Goal: Transaction & Acquisition: Purchase product/service

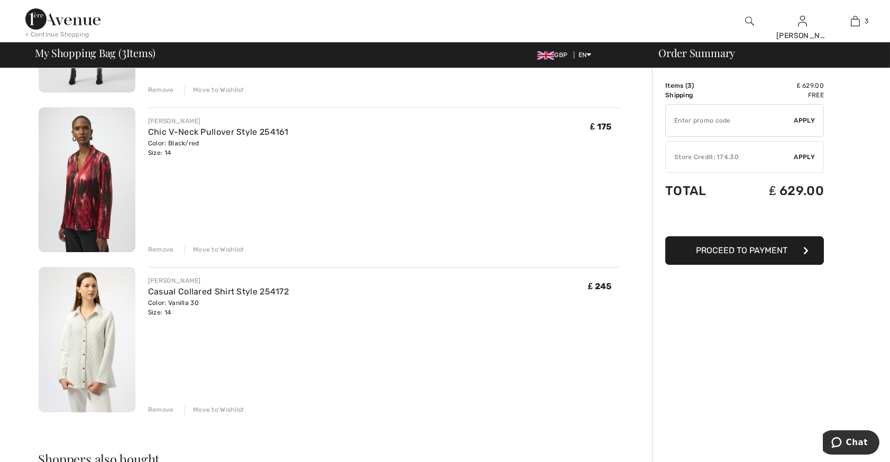
scroll to position [213, 0]
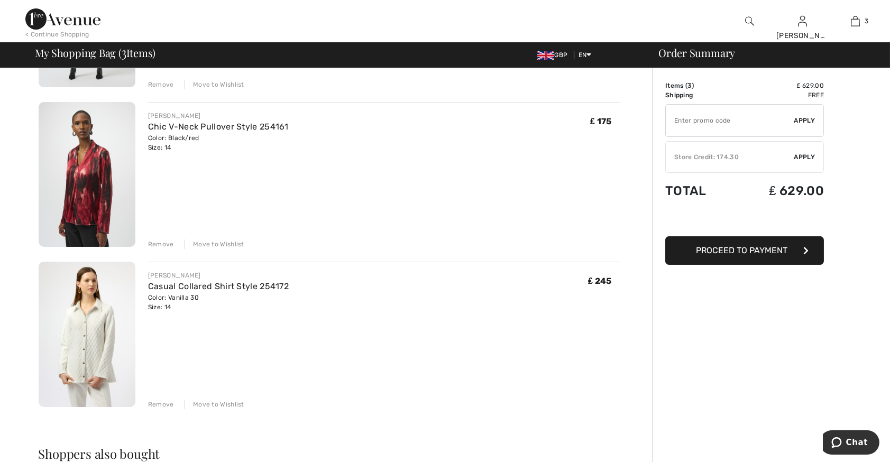
click at [76, 343] on img at bounding box center [87, 334] width 97 height 145
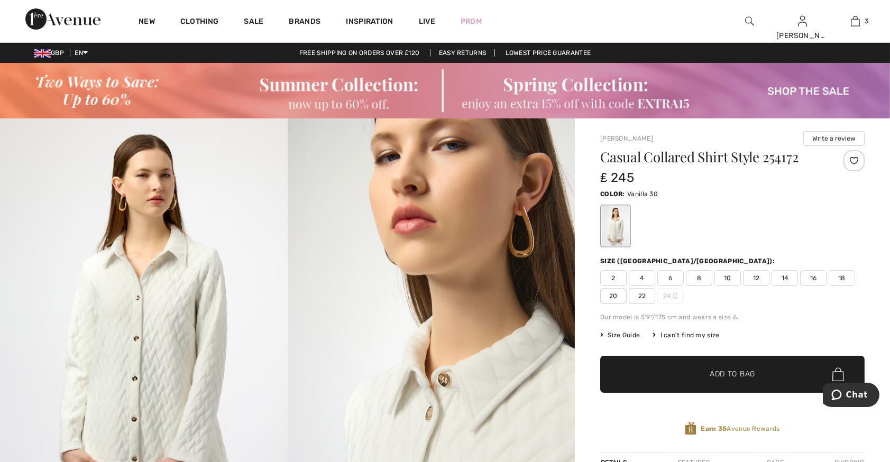
click at [150, 361] on img at bounding box center [144, 333] width 288 height 431
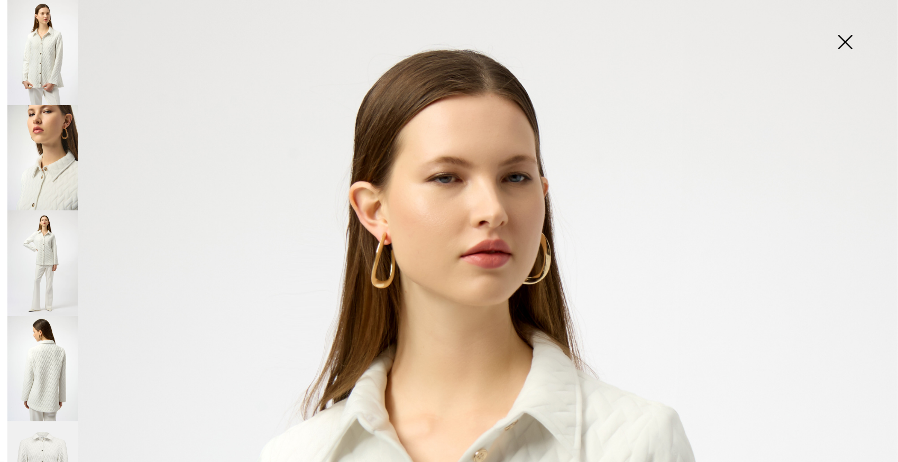
click at [37, 258] on img at bounding box center [42, 262] width 70 height 105
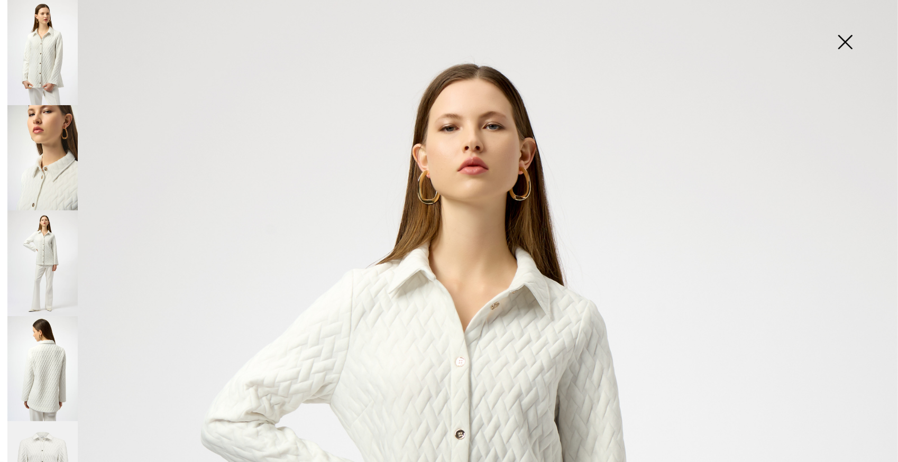
click at [53, 351] on img at bounding box center [42, 368] width 70 height 105
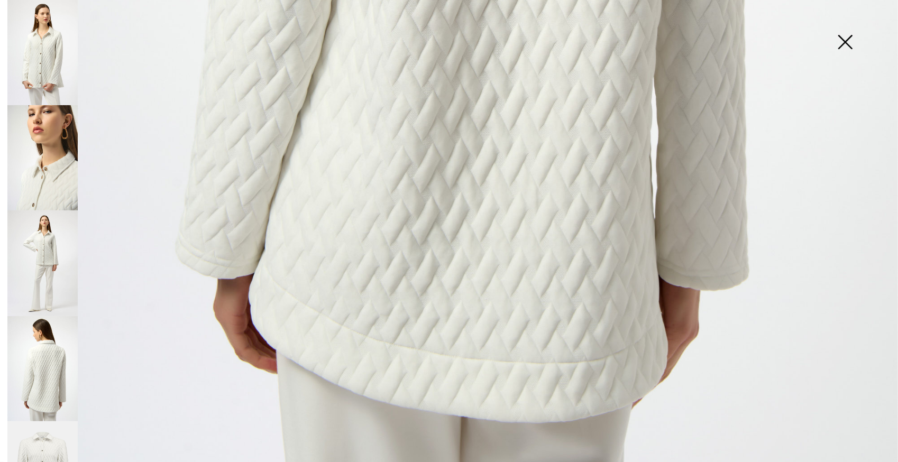
scroll to position [815, 0]
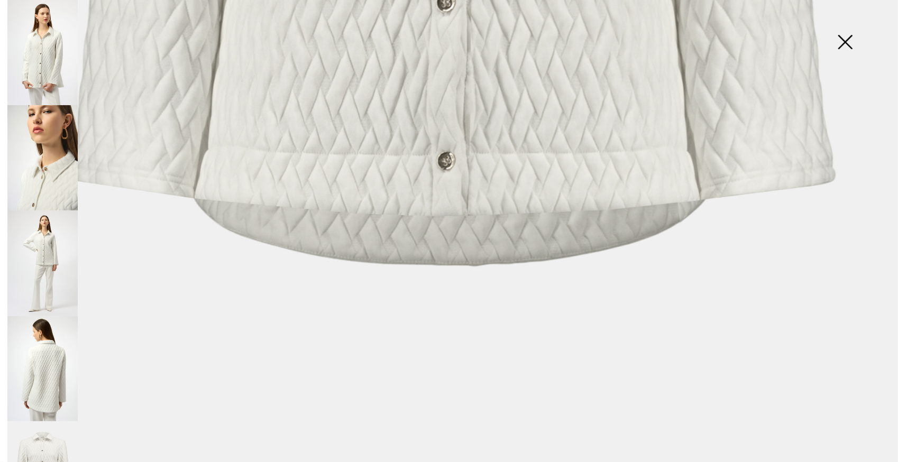
click at [45, 373] on img at bounding box center [42, 368] width 70 height 105
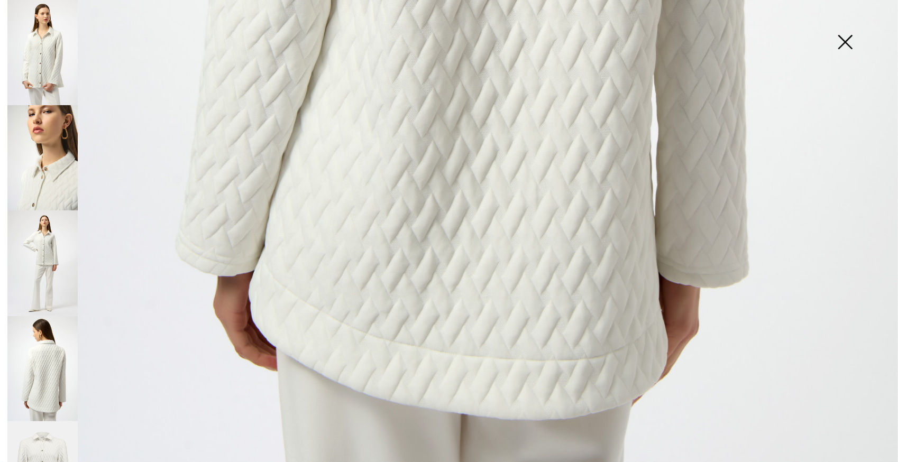
click at [47, 274] on img at bounding box center [42, 262] width 70 height 105
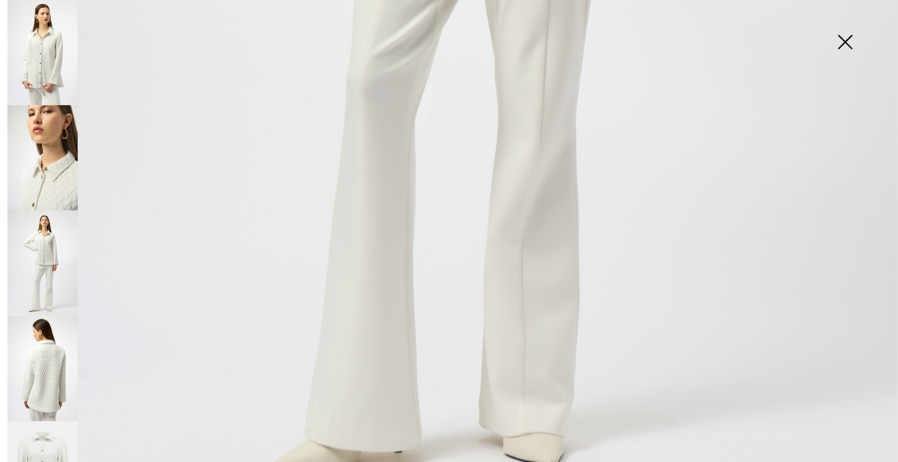
click at [68, 184] on img at bounding box center [42, 157] width 70 height 105
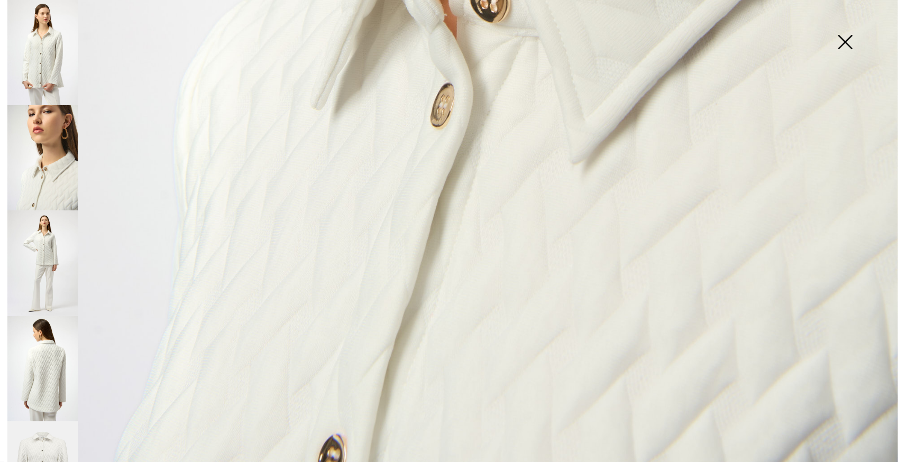
click at [63, 80] on img at bounding box center [42, 52] width 70 height 105
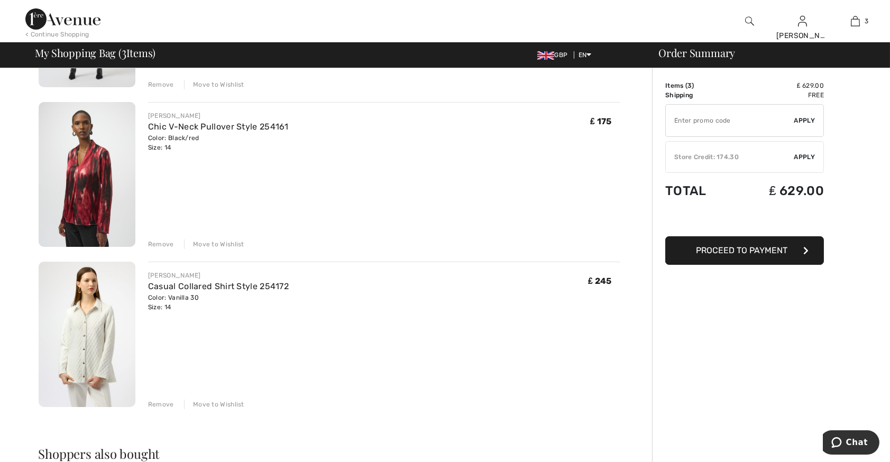
click at [90, 186] on img at bounding box center [87, 174] width 97 height 145
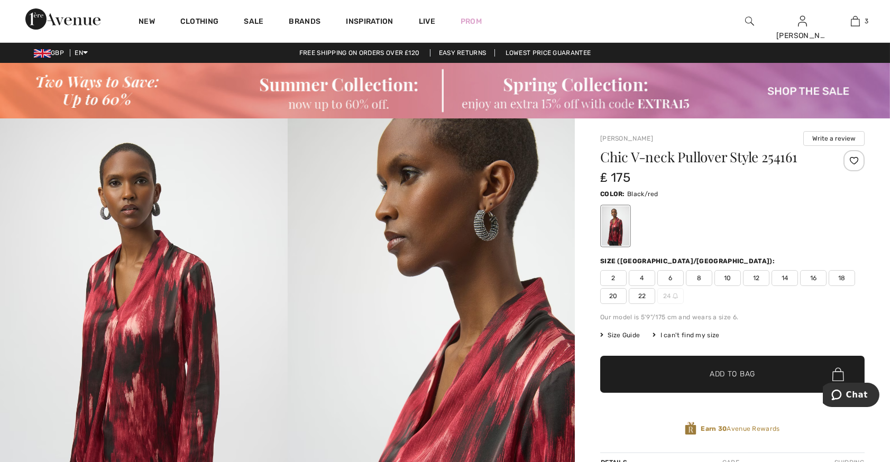
click at [454, 389] on img at bounding box center [432, 333] width 288 height 431
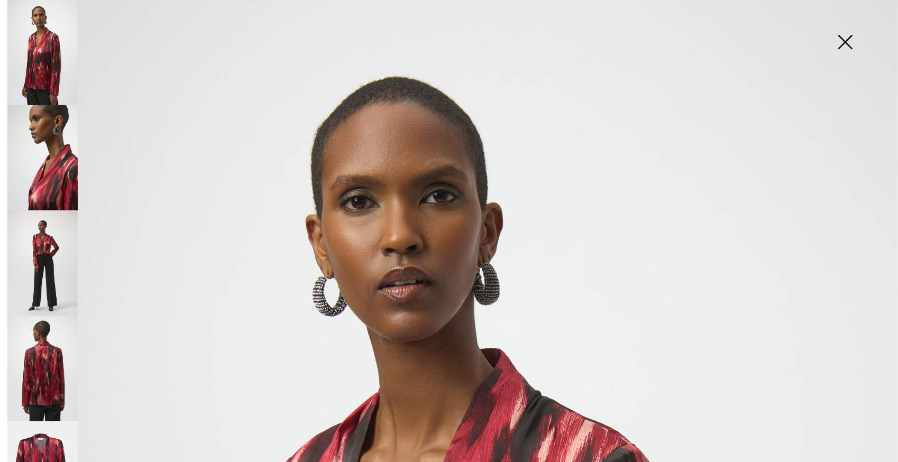
click at [40, 380] on img at bounding box center [42, 368] width 70 height 105
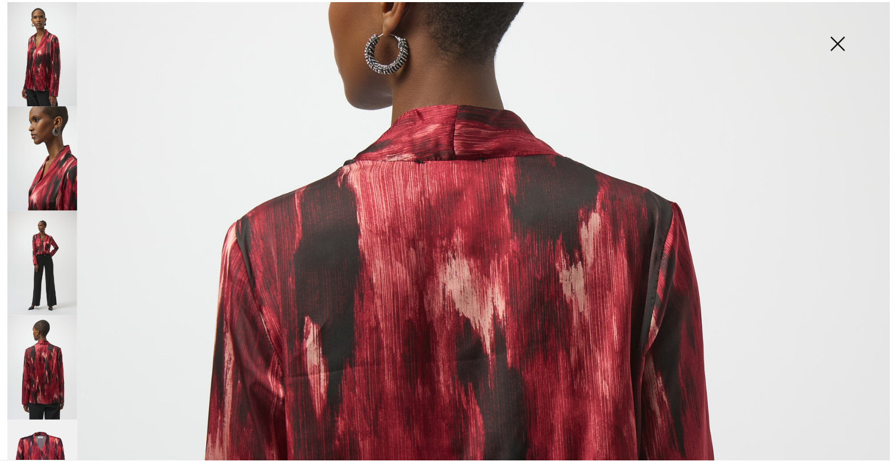
scroll to position [194, 0]
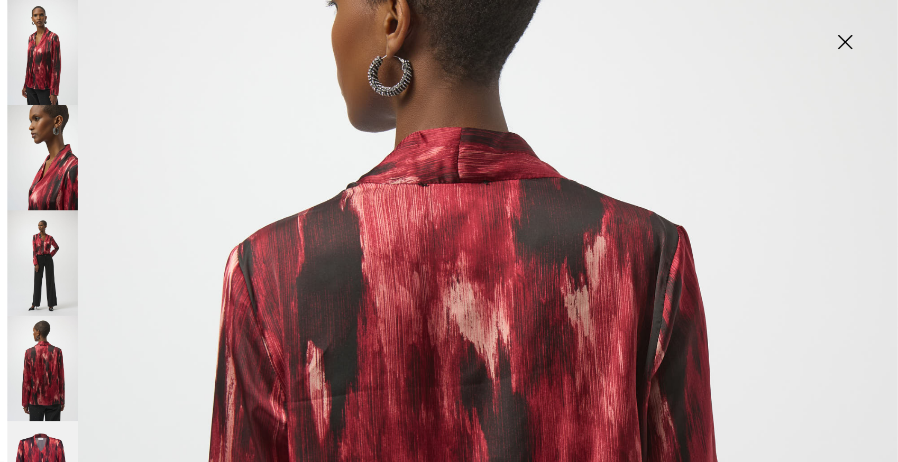
click at [847, 41] on img at bounding box center [845, 43] width 53 height 54
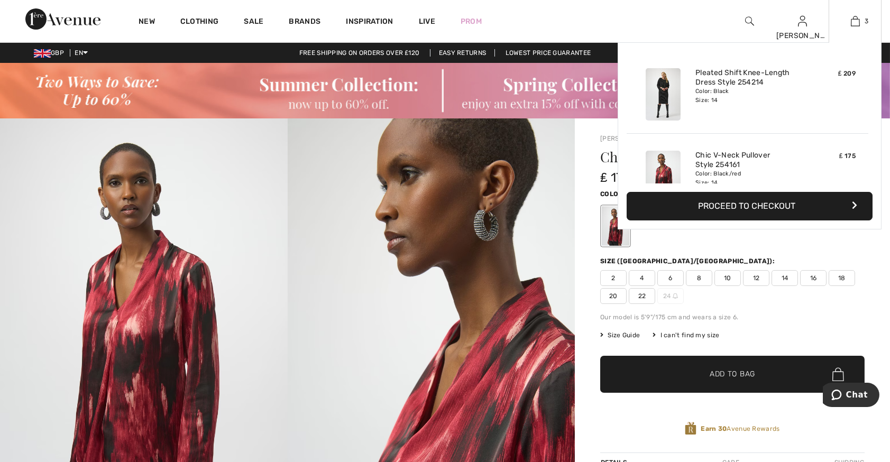
click at [747, 215] on button "Proceed to Checkout" at bounding box center [750, 206] width 246 height 29
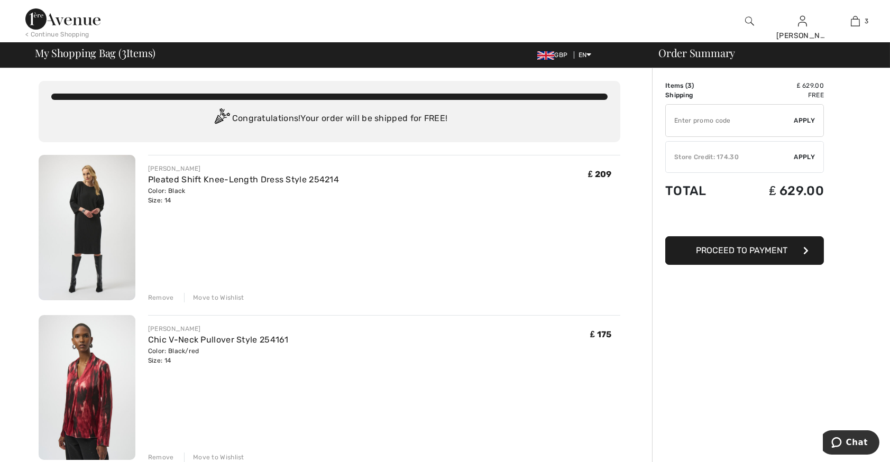
click at [803, 158] on span "Apply" at bounding box center [804, 157] width 21 height 10
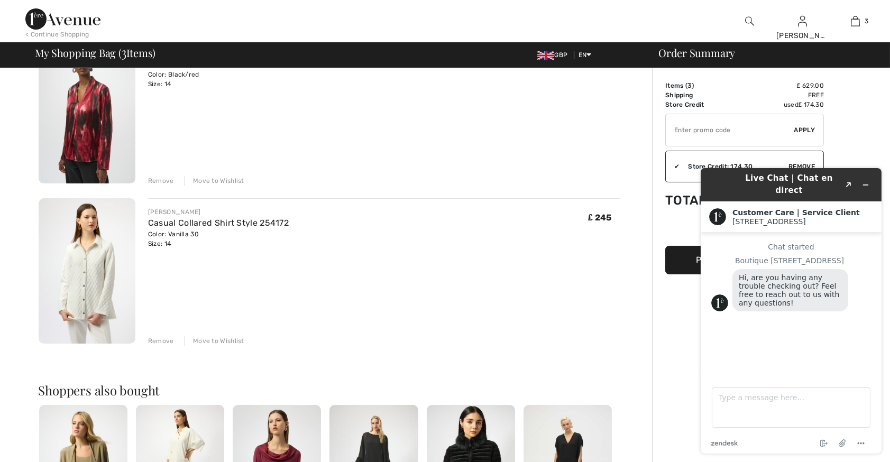
scroll to position [278, 0]
drag, startPoint x: 894, startPoint y: 196, endPoint x: 11, endPoint y: 199, distance: 883.6
click at [165, 339] on div "Remove" at bounding box center [161, 340] width 26 height 10
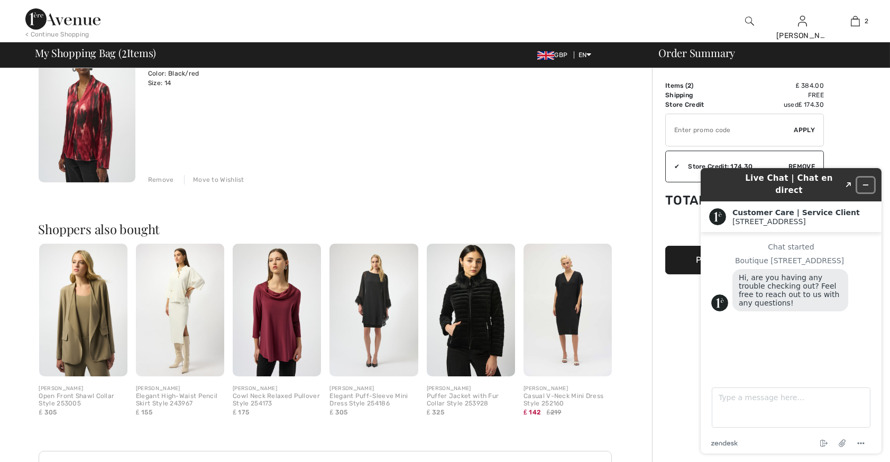
click at [873, 180] on button "Minimize widget" at bounding box center [865, 184] width 17 height 15
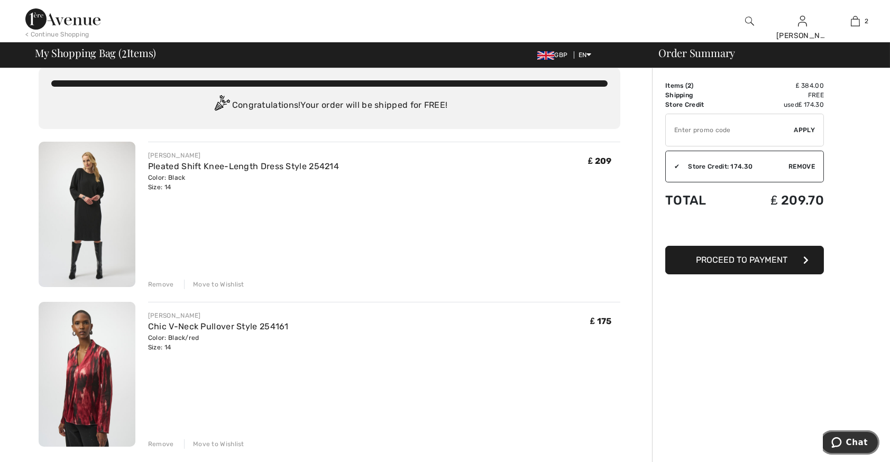
scroll to position [14, 0]
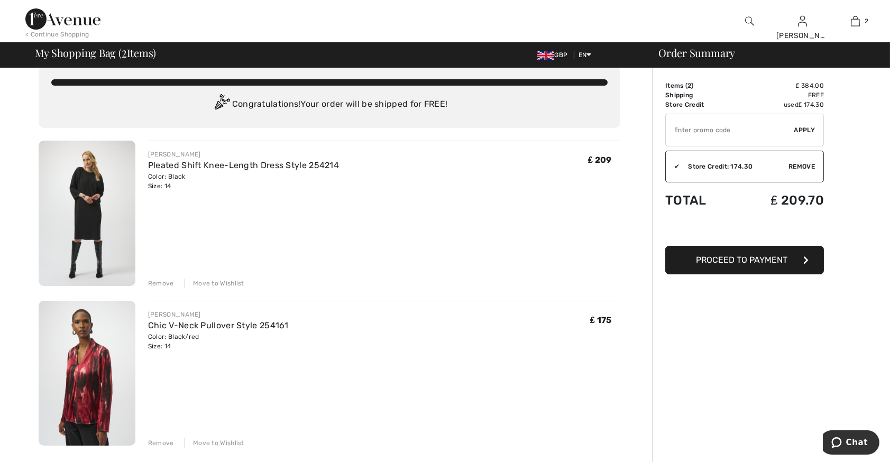
click at [729, 260] on span "Proceed to Payment" at bounding box center [741, 260] width 91 height 10
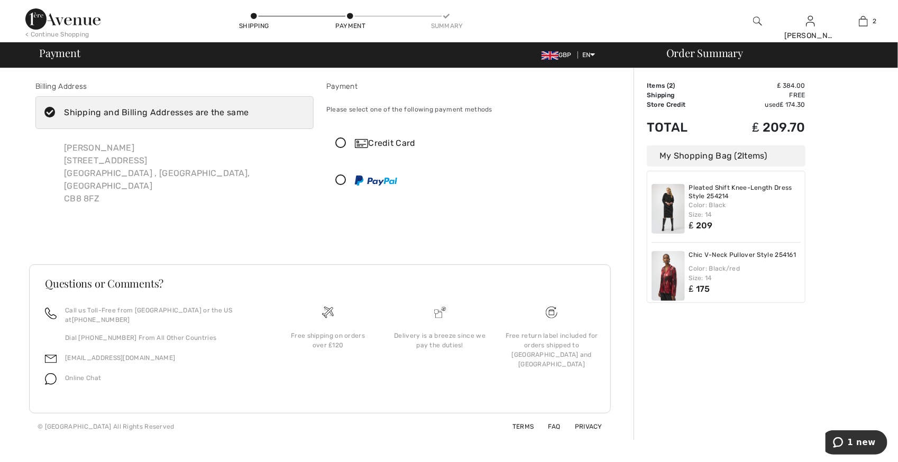
click at [388, 137] on div "Credit Card" at bounding box center [476, 143] width 242 height 13
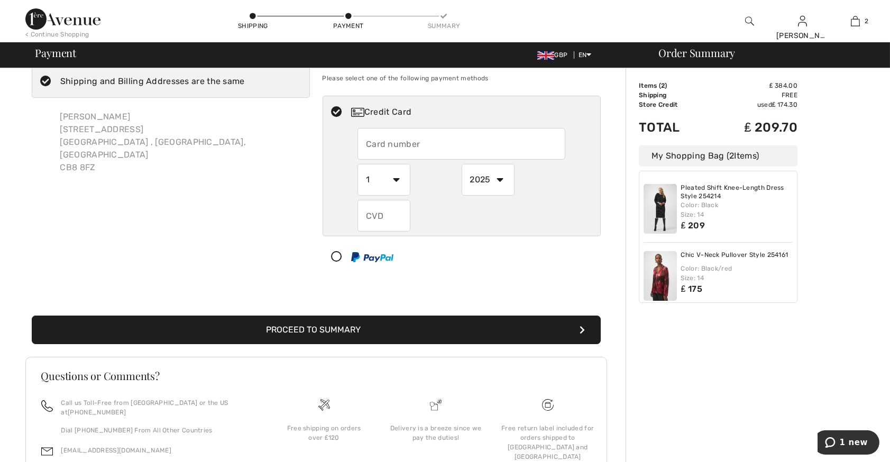
scroll to position [90, 0]
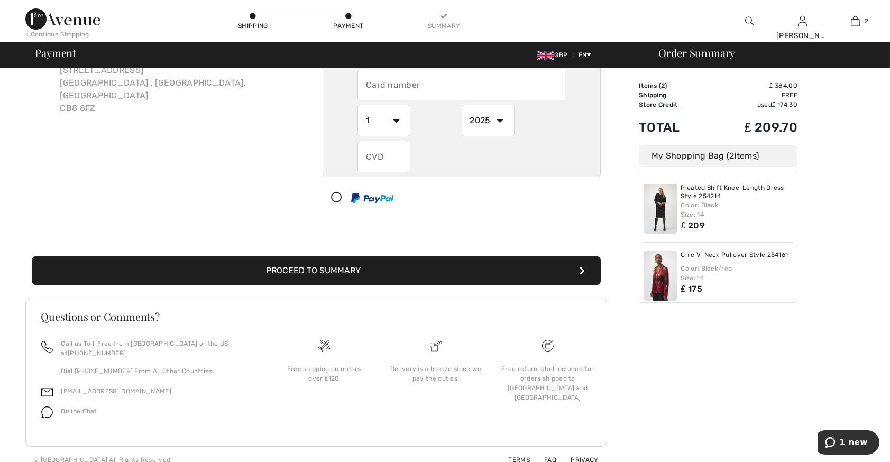
click at [346, 270] on button "Proceed to Summary" at bounding box center [316, 270] width 569 height 29
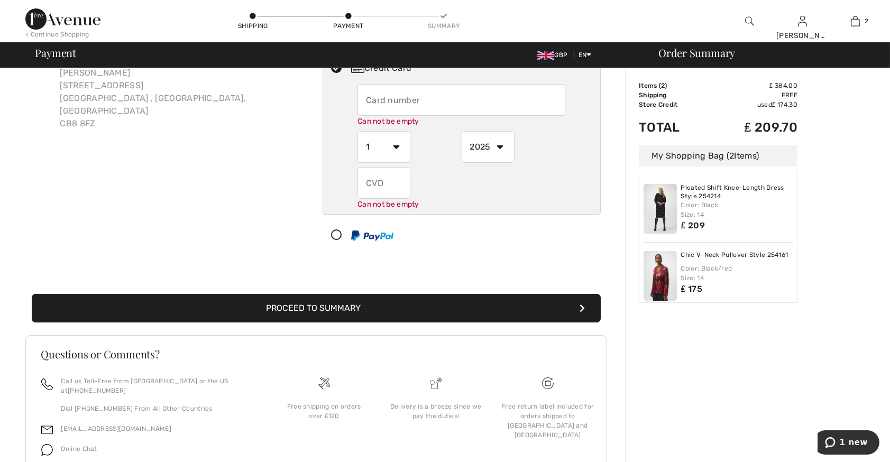
scroll to position [74, 0]
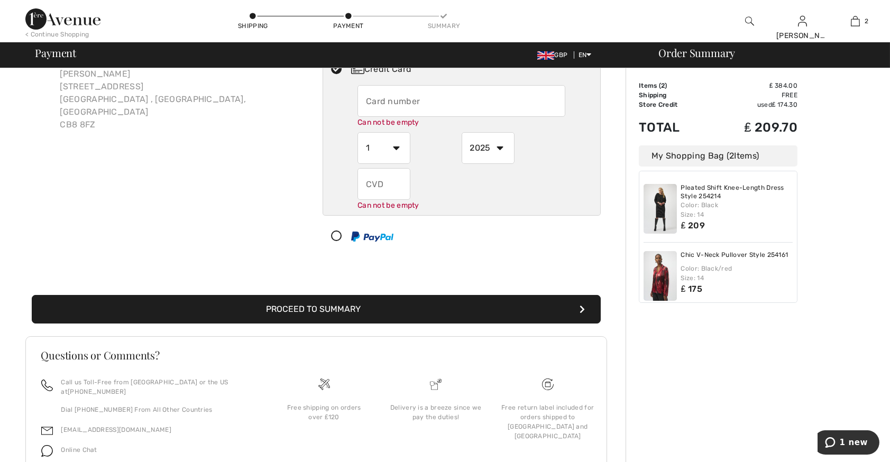
click at [394, 95] on input "text" at bounding box center [461, 101] width 208 height 32
type input "5373700711649916"
select select "9"
select select "2027"
type input "372"
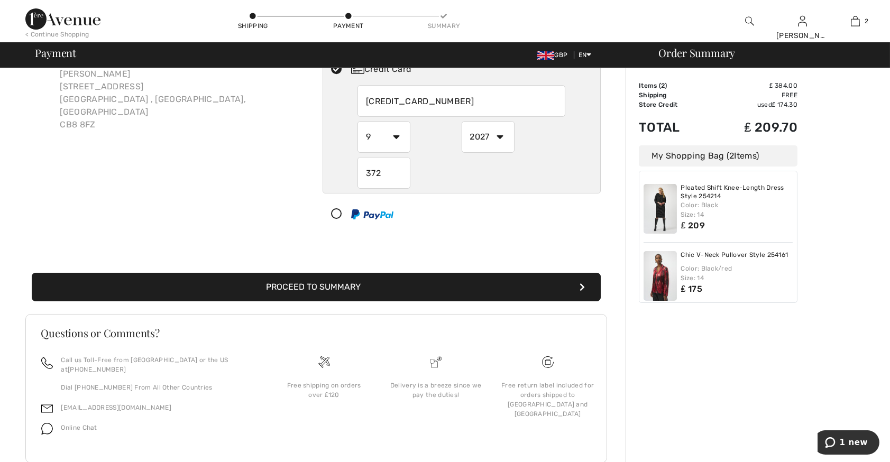
type input "5328660502091056"
click at [319, 289] on button "Proceed to Summary" at bounding box center [316, 287] width 569 height 29
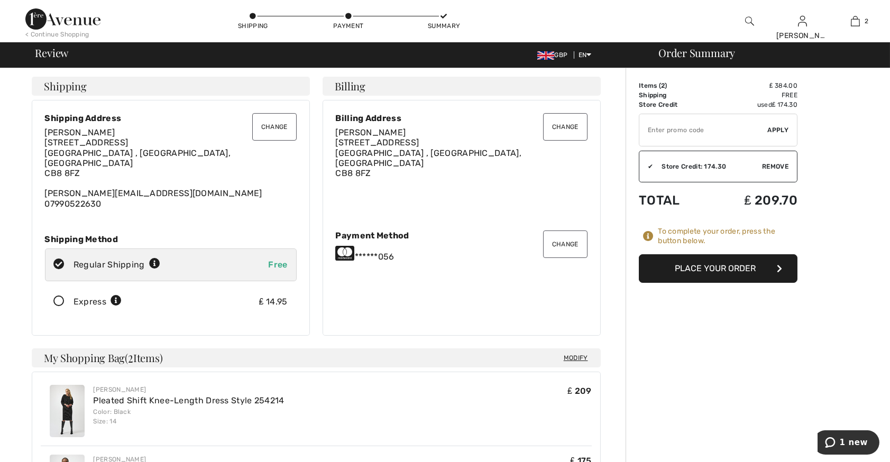
click at [714, 263] on button "Place Your Order" at bounding box center [718, 268] width 159 height 29
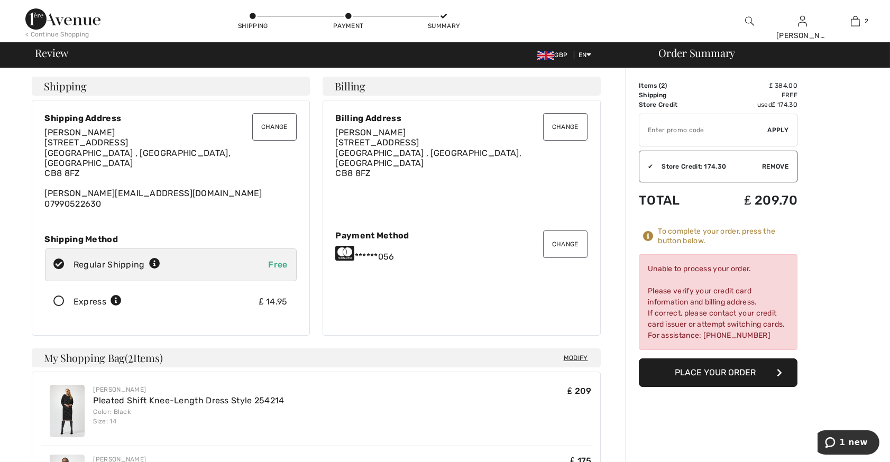
click at [571, 237] on button "Change" at bounding box center [565, 244] width 44 height 27
click at [562, 241] on button "Change" at bounding box center [565, 244] width 44 height 27
click at [566, 235] on button "Change" at bounding box center [565, 244] width 44 height 27
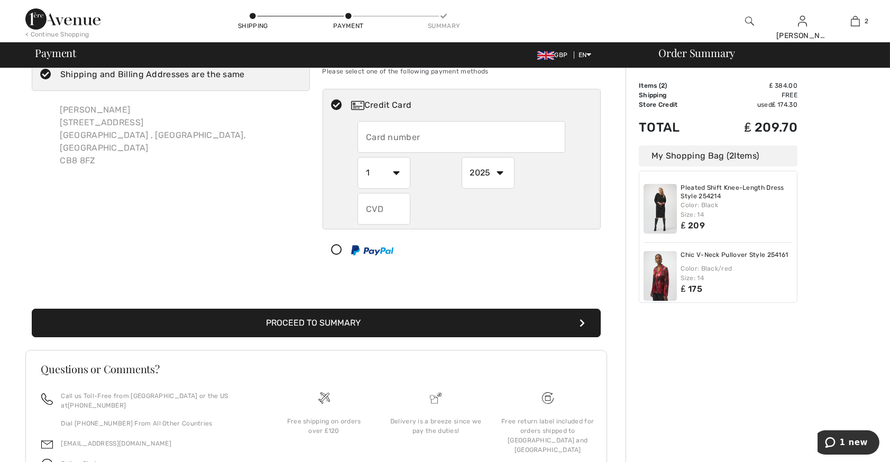
click at [412, 142] on input "text" at bounding box center [461, 137] width 208 height 32
radio input "true"
type input "[CREDIT_CARD_NUMBER]"
select select "9"
select select "2027"
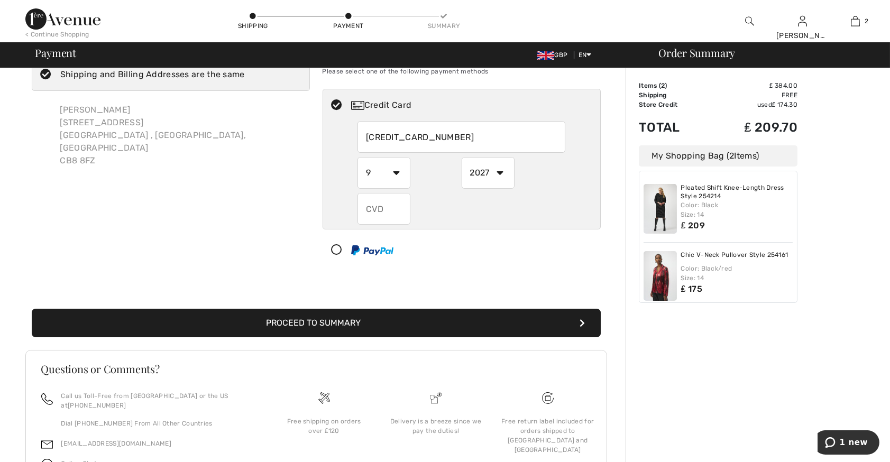
type input "372"
click at [454, 139] on input "[CREDIT_CARD_NUMBER]" at bounding box center [461, 137] width 208 height 32
radio input "true"
type input "[CREDIT_CARD_NUMBER]"
click at [399, 175] on select "1 2 3 4 5 6 7 8 9 10 11 12" at bounding box center [383, 173] width 53 height 32
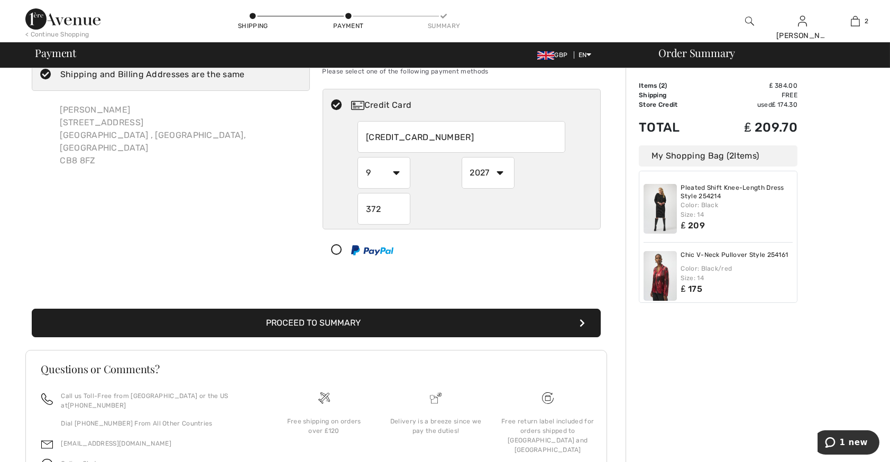
radio input "true"
select select "7"
click at [357, 157] on select "1 2 3 4 5 6 7 8 9 10 11 12" at bounding box center [383, 173] width 53 height 32
click at [498, 169] on select "2025 2026 2027 2028 2029 2030 2031 2032 2033 2034 2035" at bounding box center [488, 173] width 53 height 32
radio input "true"
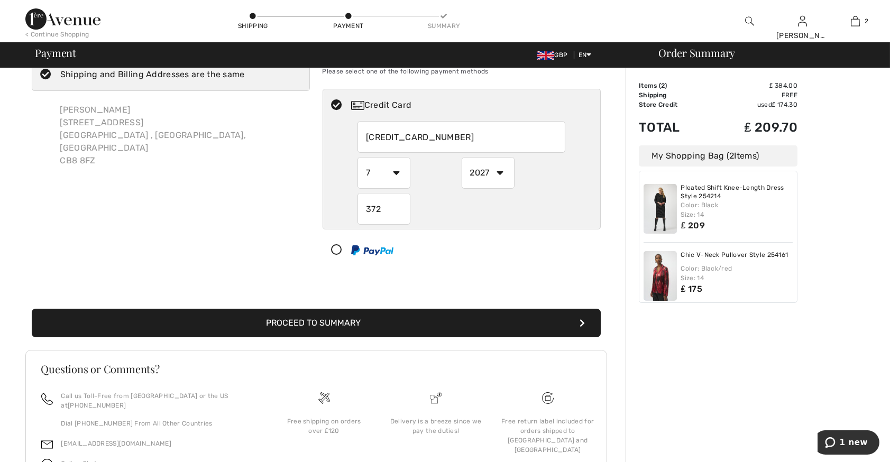
select select "2026"
click at [462, 157] on select "2025 2026 2027 2028 2029 2030 2031 2032 2033 2034 2035" at bounding box center [488, 173] width 53 height 32
radio input "true"
click at [329, 320] on button "Proceed to Summary" at bounding box center [316, 323] width 569 height 29
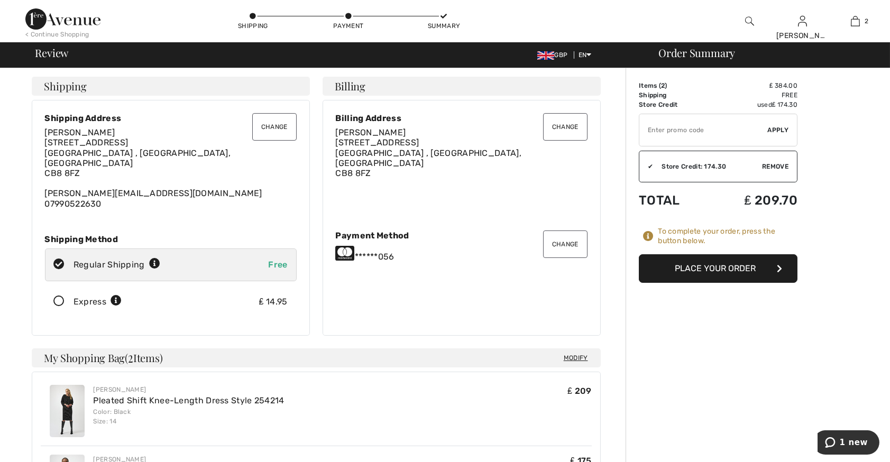
click at [687, 269] on button "Place Your Order" at bounding box center [718, 268] width 159 height 29
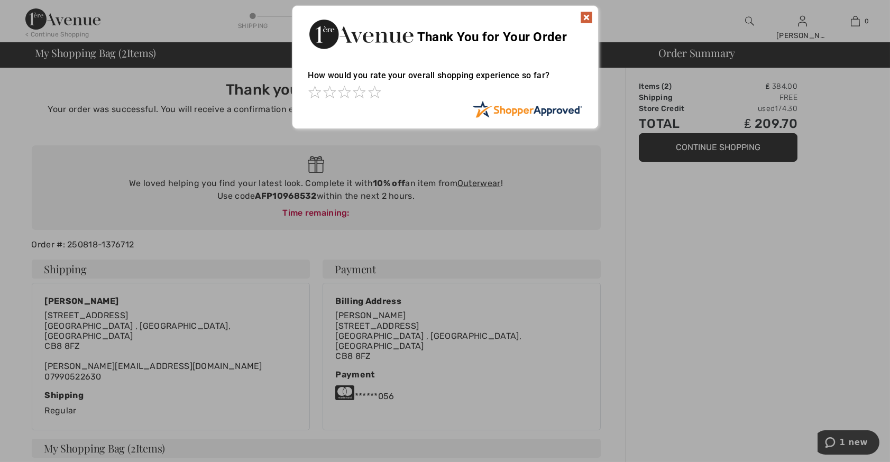
click at [586, 16] on img at bounding box center [586, 17] width 13 height 13
